Goal: Navigation & Orientation: Find specific page/section

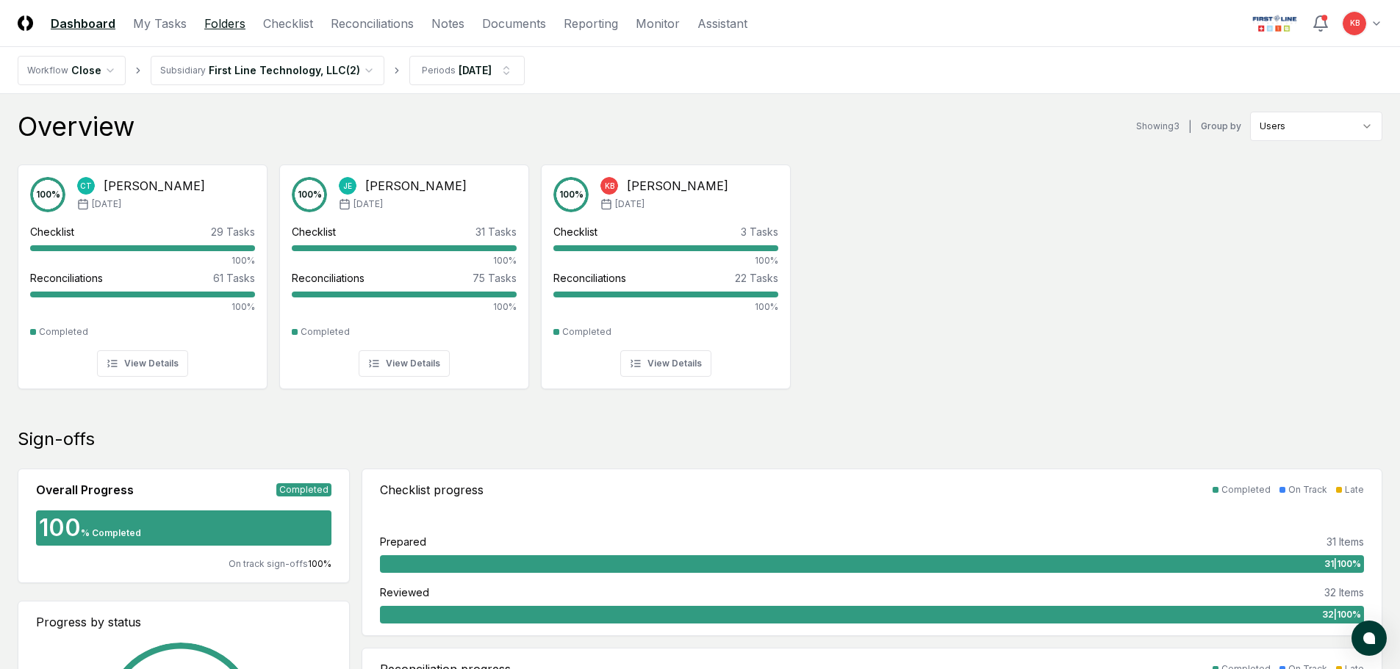
click at [209, 22] on link "Folders" at bounding box center [224, 24] width 41 height 18
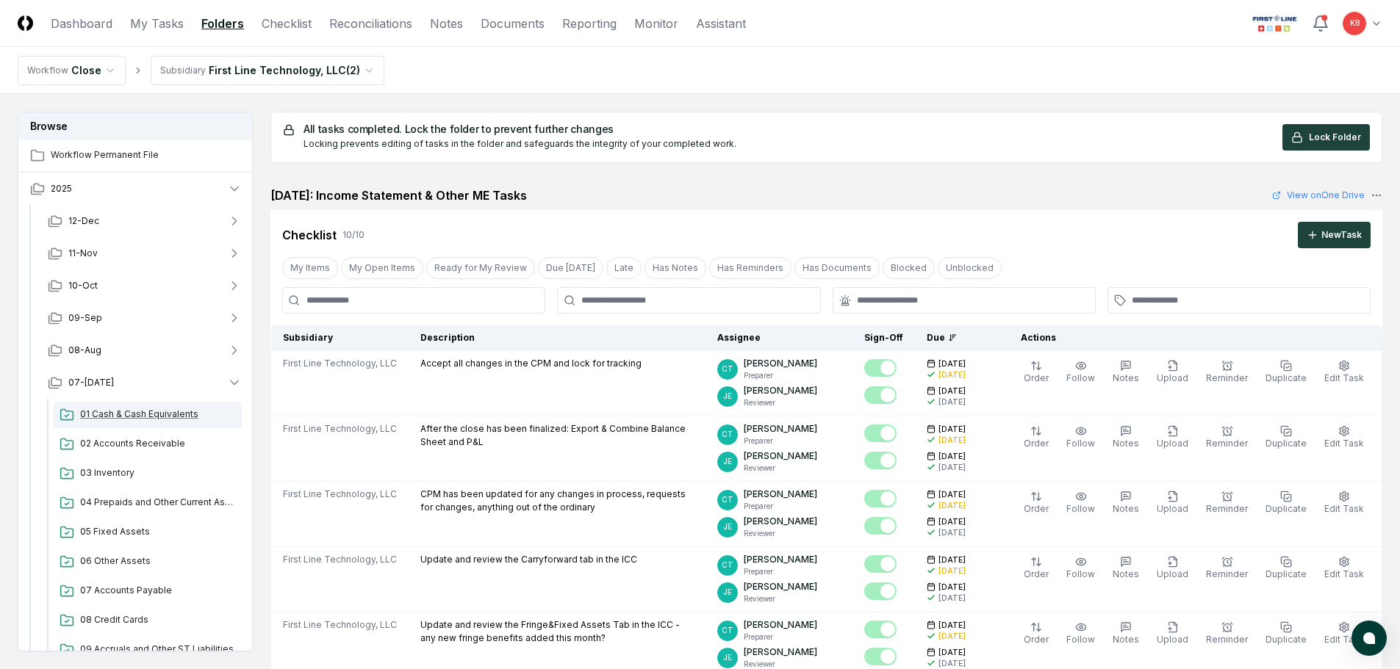
click at [140, 409] on span "01 Cash & Cash Equivalents" at bounding box center [158, 414] width 156 height 13
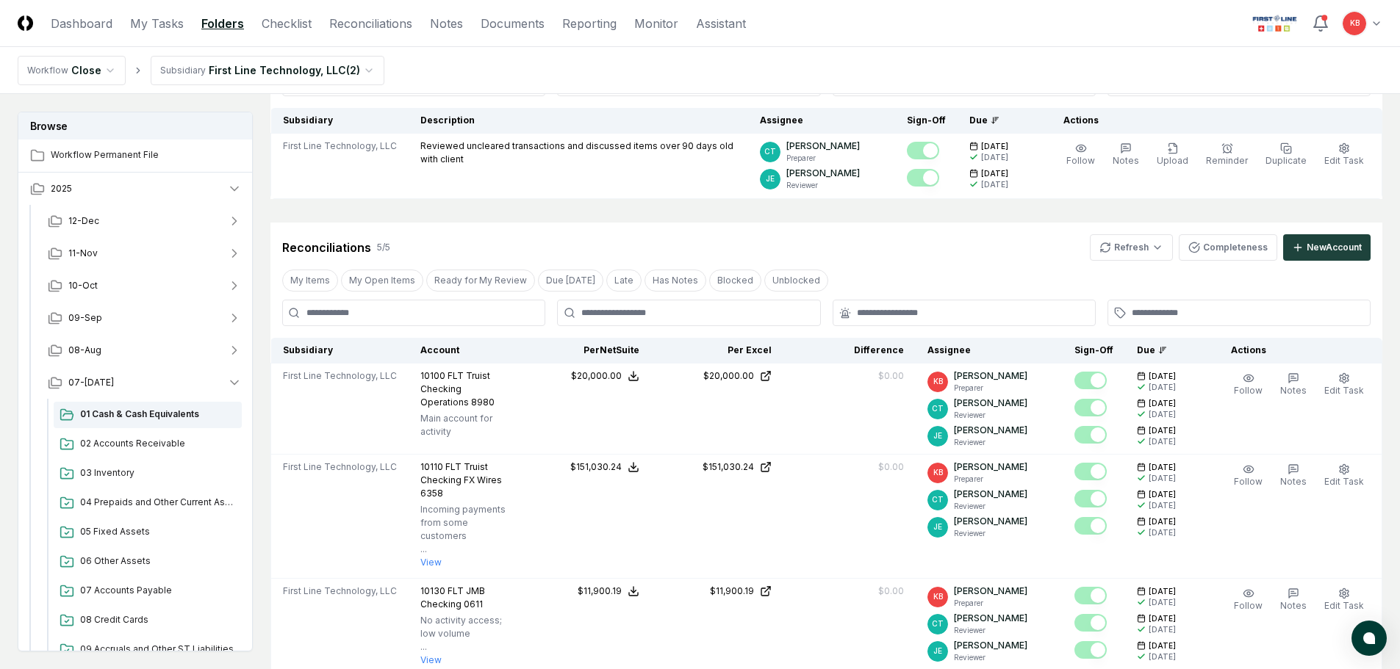
scroll to position [220, 0]
